Goal: Information Seeking & Learning: Learn about a topic

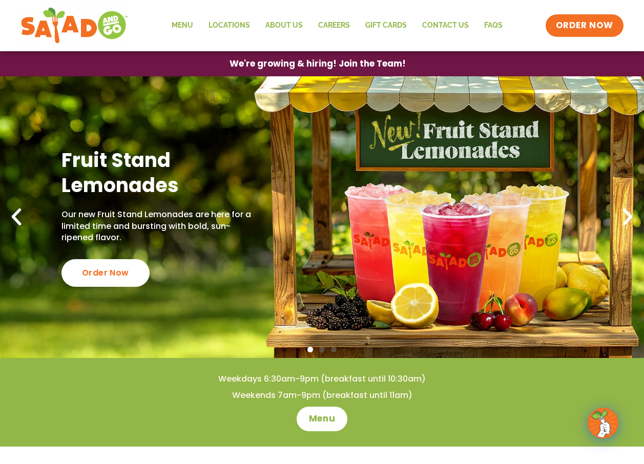
click at [187, 26] on link "Menu" at bounding box center [182, 26] width 37 height 24
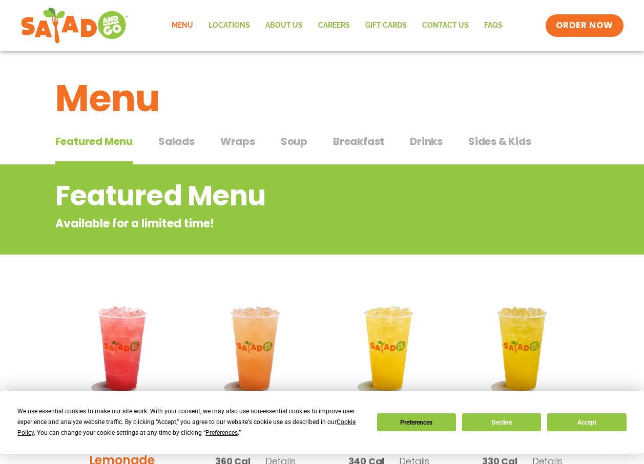
click at [183, 141] on span "Salads" at bounding box center [176, 141] width 36 height 15
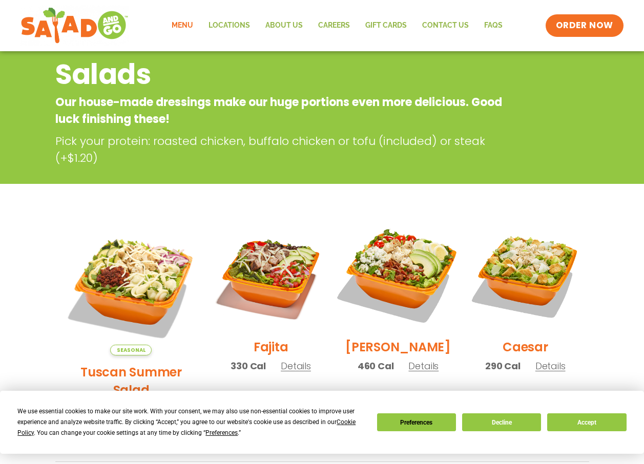
scroll to position [54, 0]
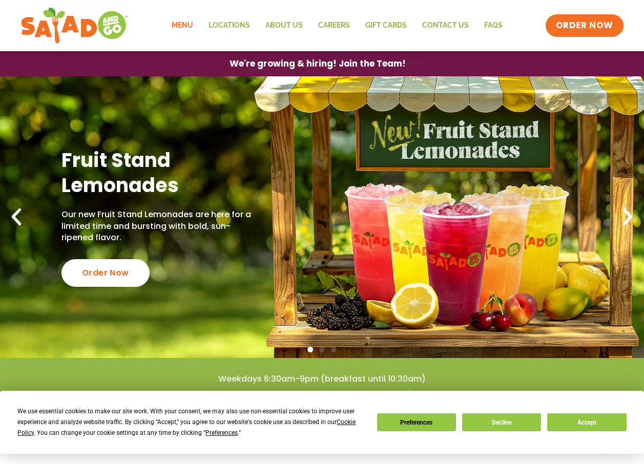
click at [191, 23] on link "Menu" at bounding box center [182, 26] width 37 height 24
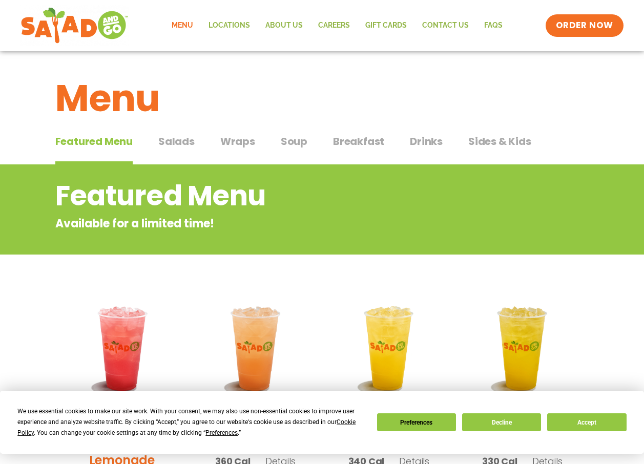
click at [240, 147] on span "Wraps" at bounding box center [237, 141] width 35 height 15
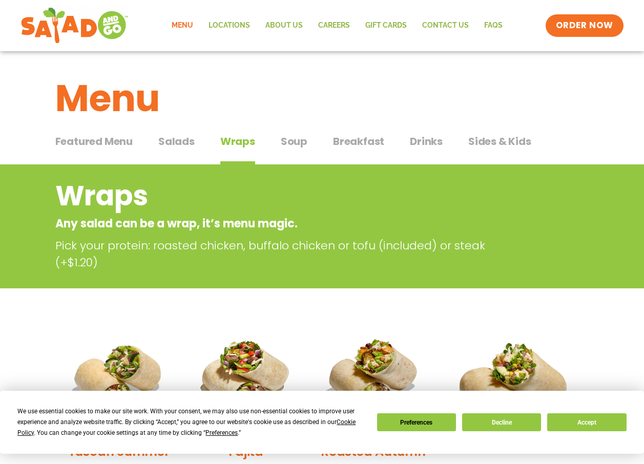
click at [515, 139] on span "Sides & Kids" at bounding box center [500, 141] width 63 height 15
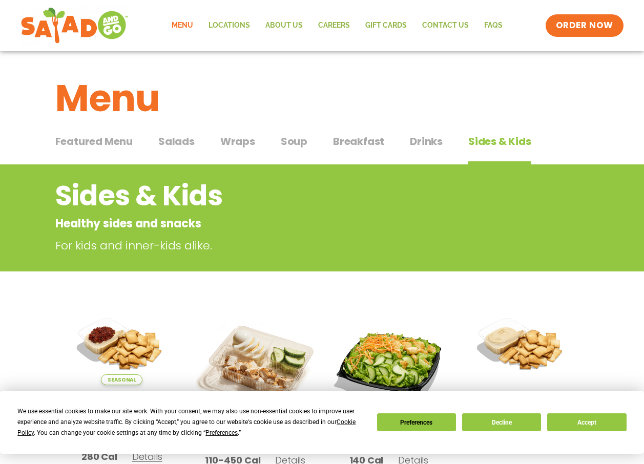
click at [180, 137] on span "Salads" at bounding box center [176, 141] width 36 height 15
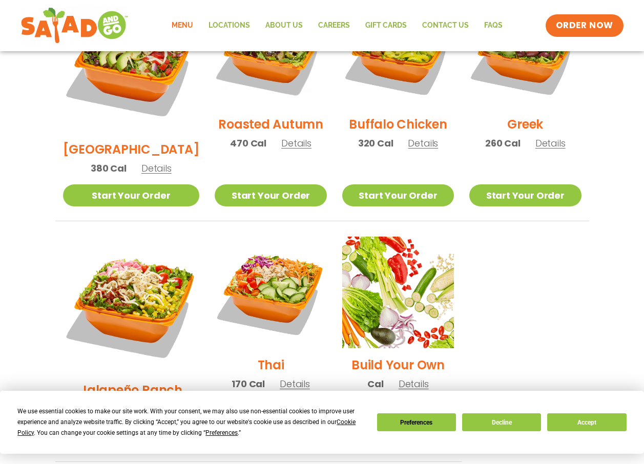
scroll to position [618, 0]
